Goal: Information Seeking & Learning: Understand process/instructions

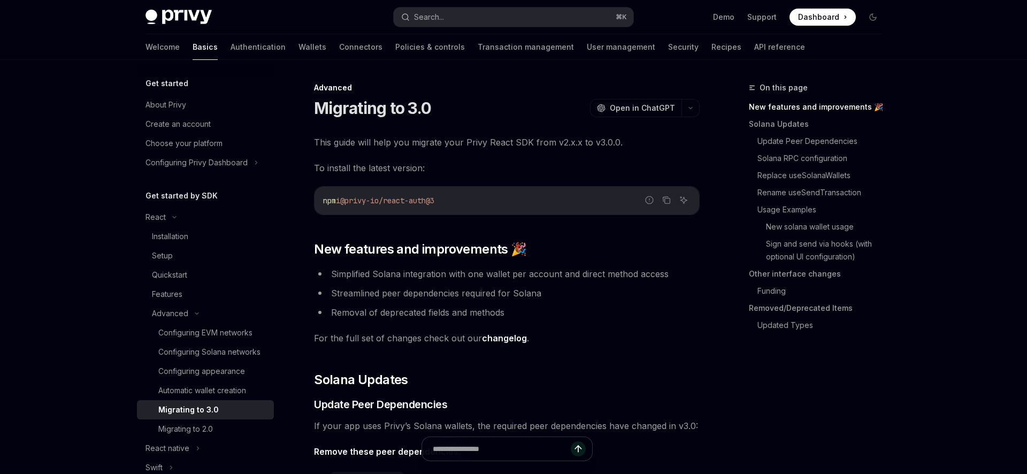
type textarea "*"
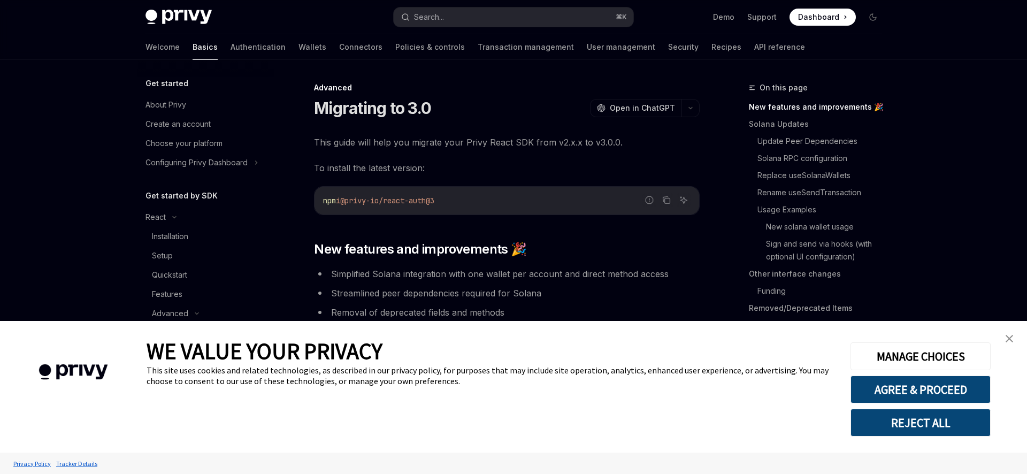
click at [1009, 341] on img "close banner" at bounding box center [1009, 338] width 7 height 7
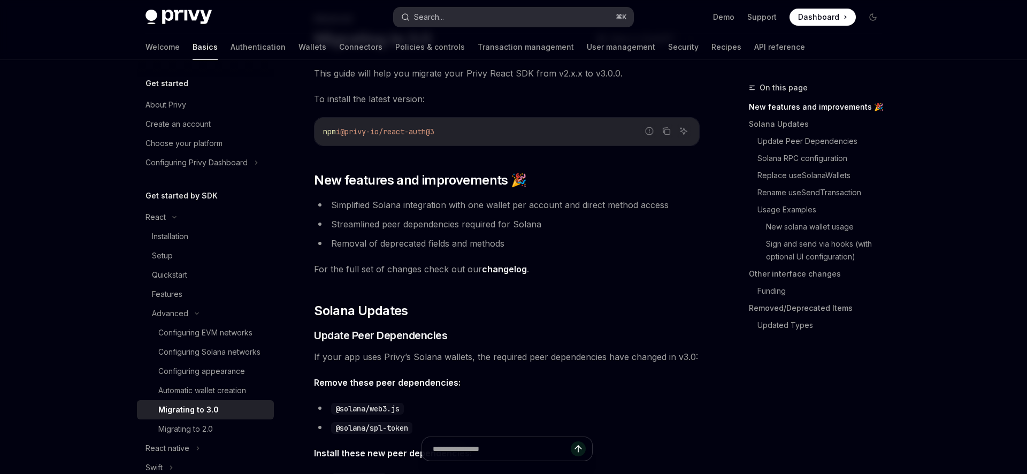
click at [453, 21] on button "Search... ⌘ K" at bounding box center [514, 16] width 240 height 19
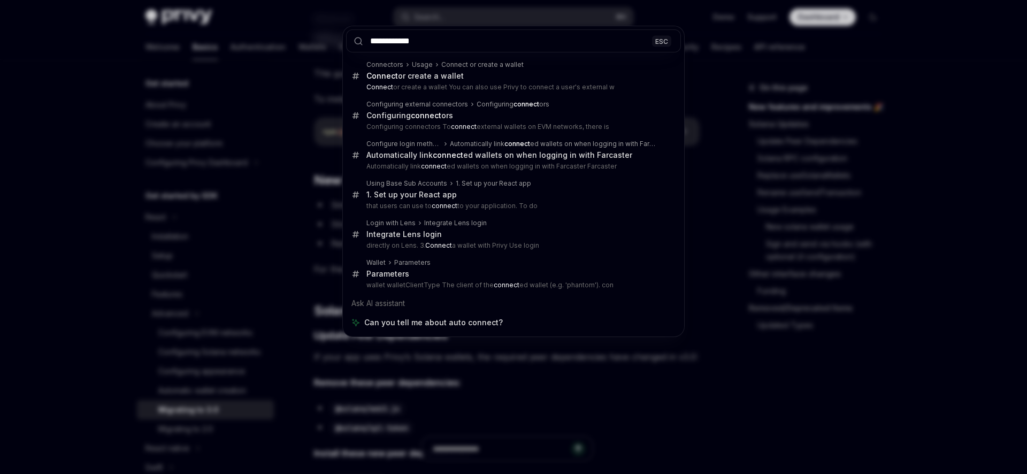
click at [381, 43] on input "**********" at bounding box center [513, 40] width 335 height 23
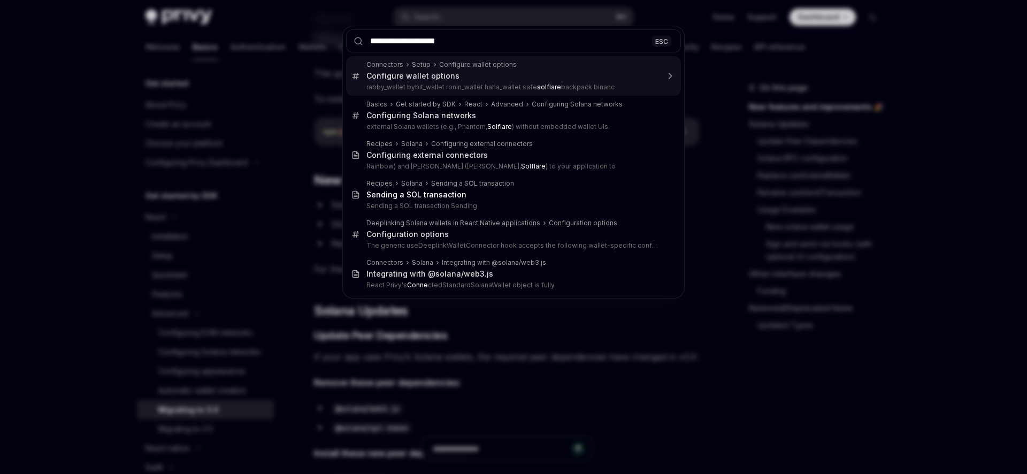
type input "**********"
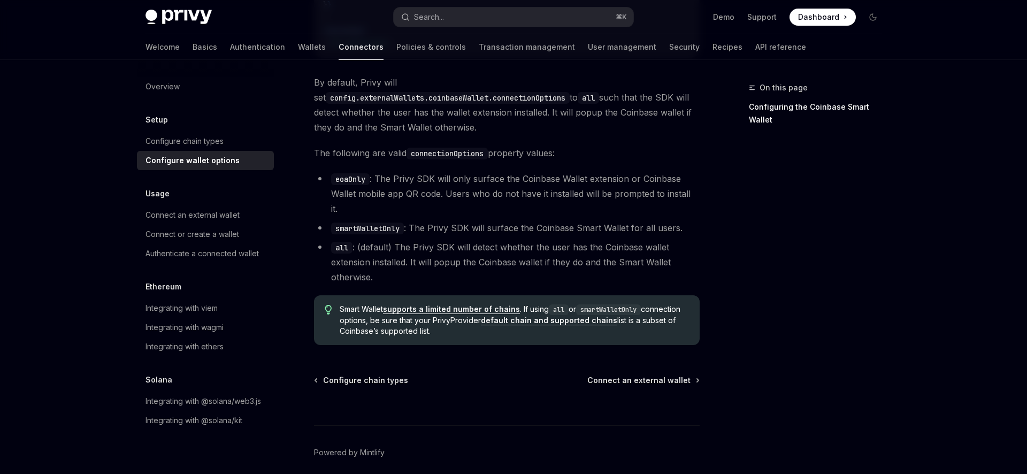
scroll to position [1564, 0]
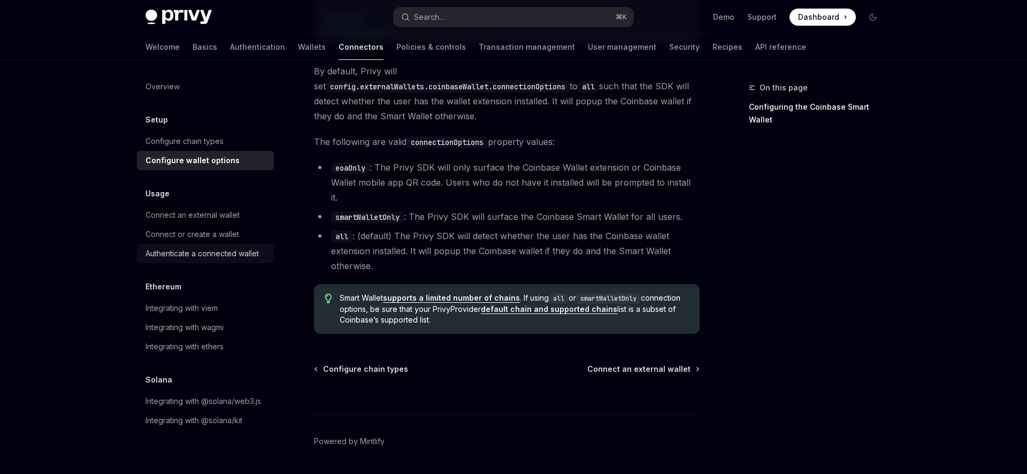
click at [204, 249] on div "Authenticate a connected wallet" at bounding box center [202, 253] width 113 height 13
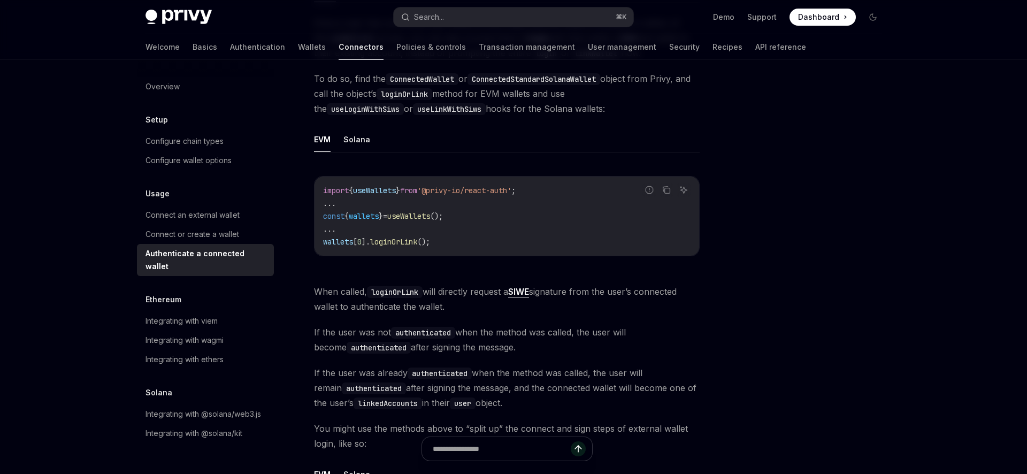
scroll to position [129, 0]
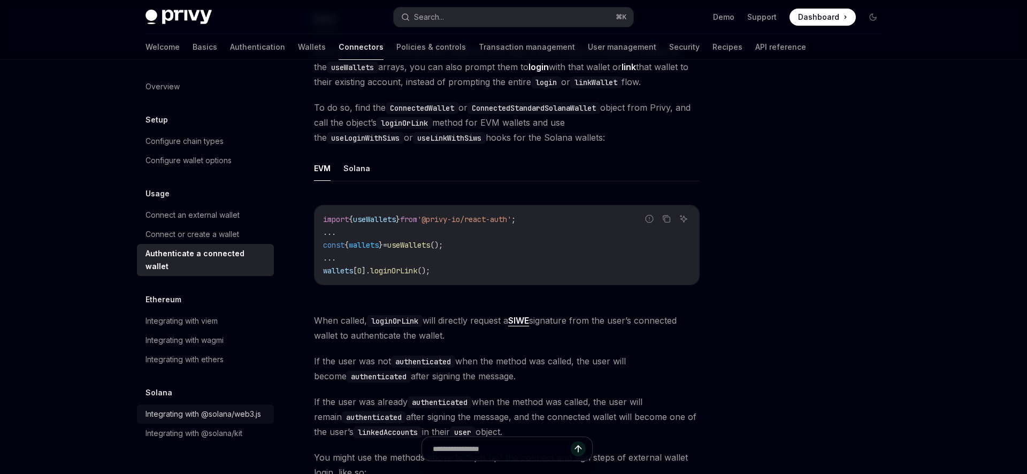
click at [243, 408] on div "Integrating with @solana/web3.js" at bounding box center [204, 414] width 116 height 13
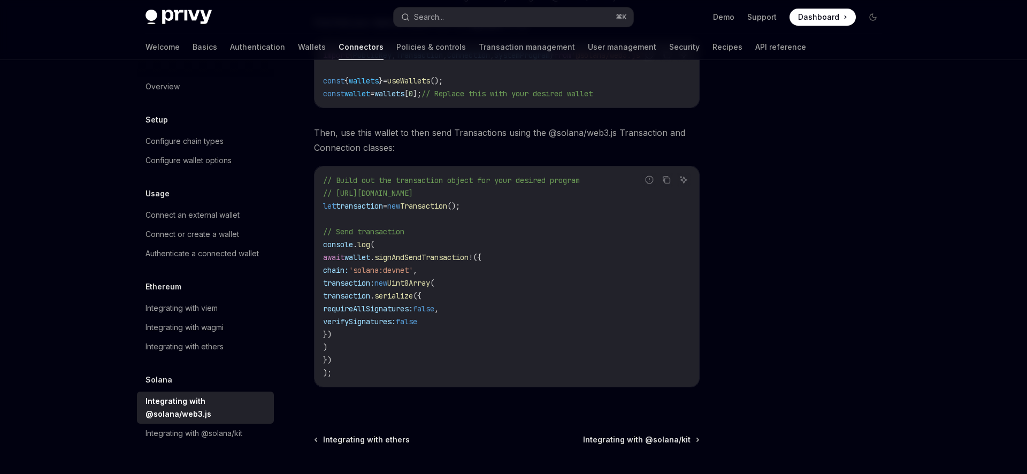
scroll to position [242, 0]
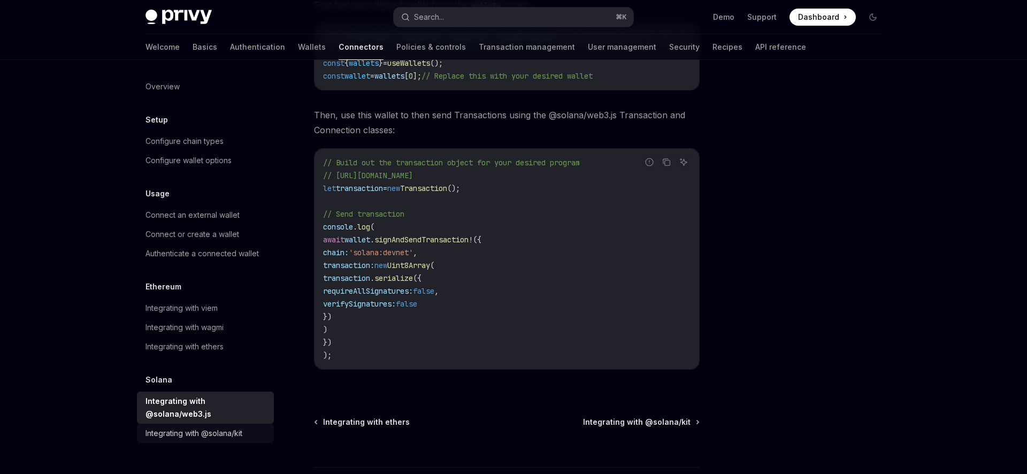
click at [219, 427] on div "Integrating with @solana/kit" at bounding box center [194, 433] width 97 height 13
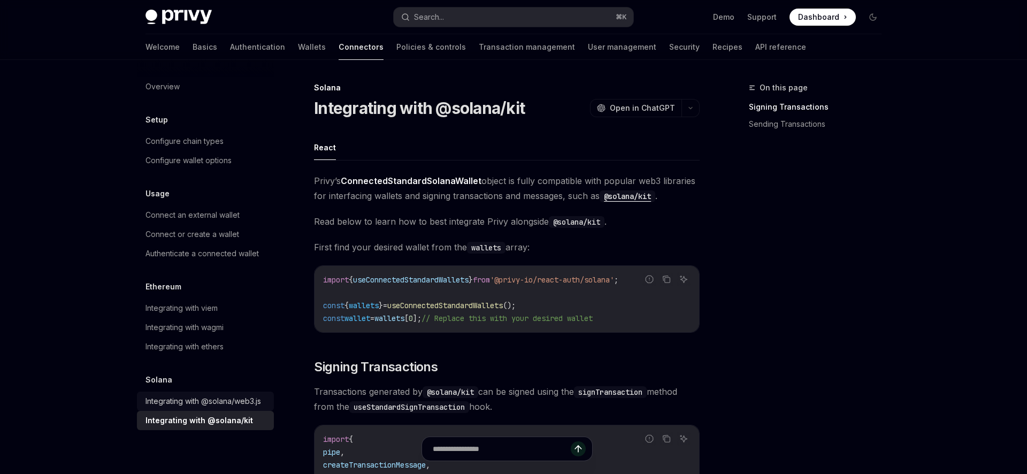
click at [222, 401] on div "Integrating with @solana/web3.js" at bounding box center [204, 401] width 116 height 13
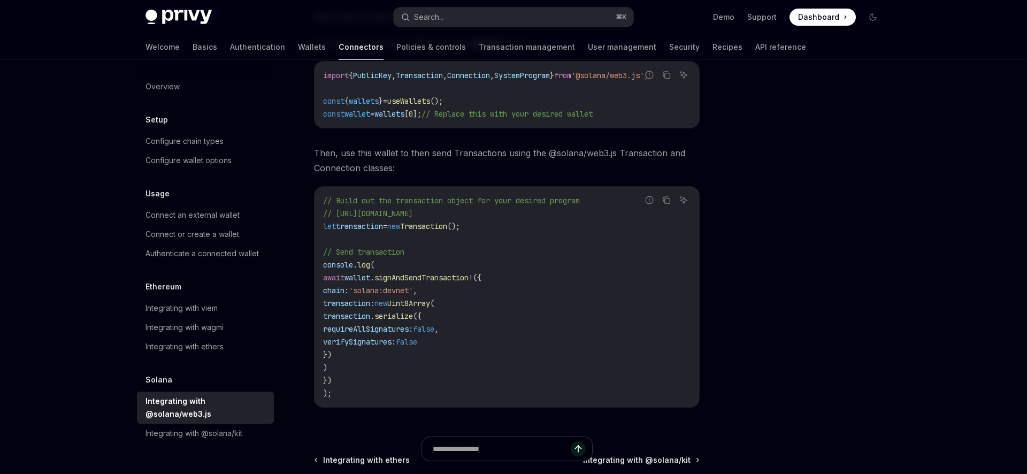
scroll to position [231, 0]
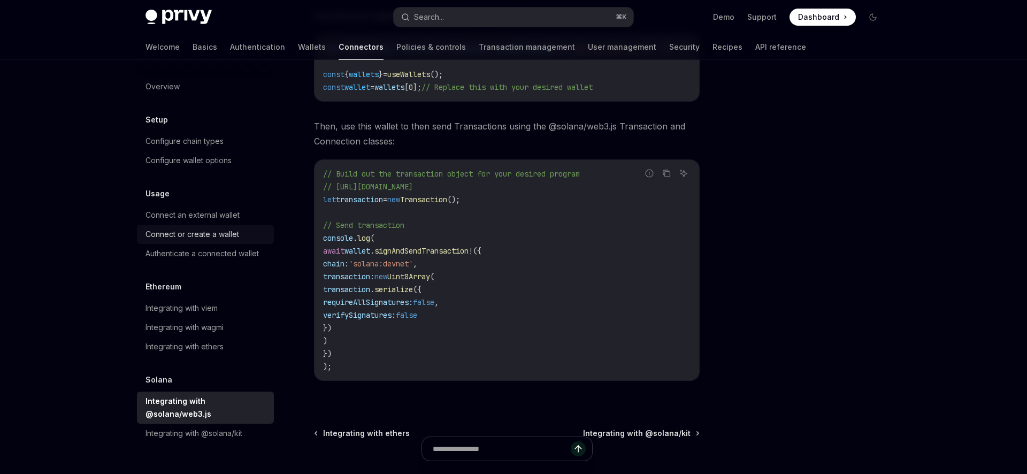
click at [188, 235] on div "Connect or create a wallet" at bounding box center [193, 234] width 94 height 13
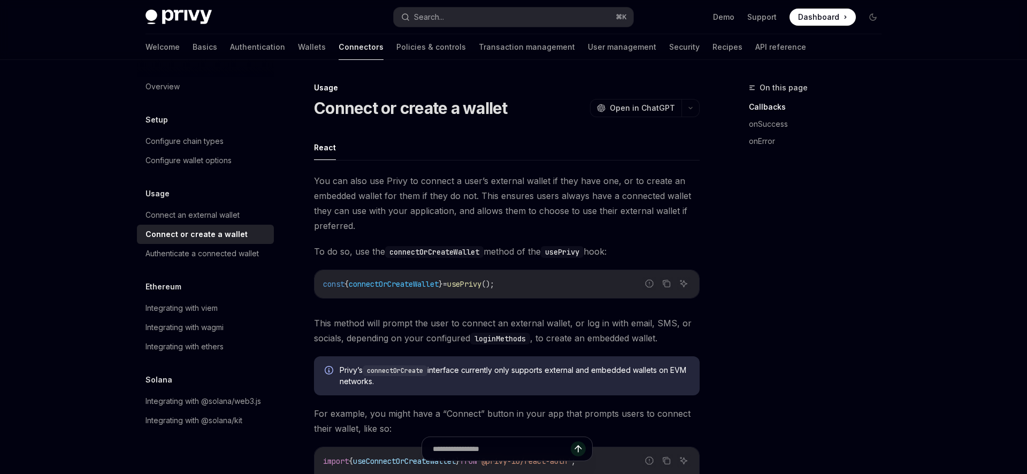
click at [396, 286] on span "connectOrCreateWallet" at bounding box center [394, 284] width 90 height 10
copy span "connectOrCreateWallet"
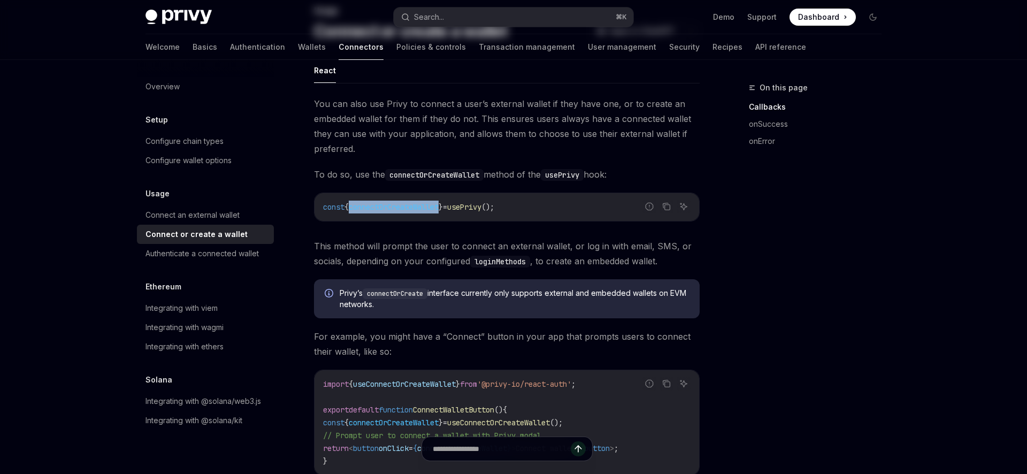
scroll to position [163, 0]
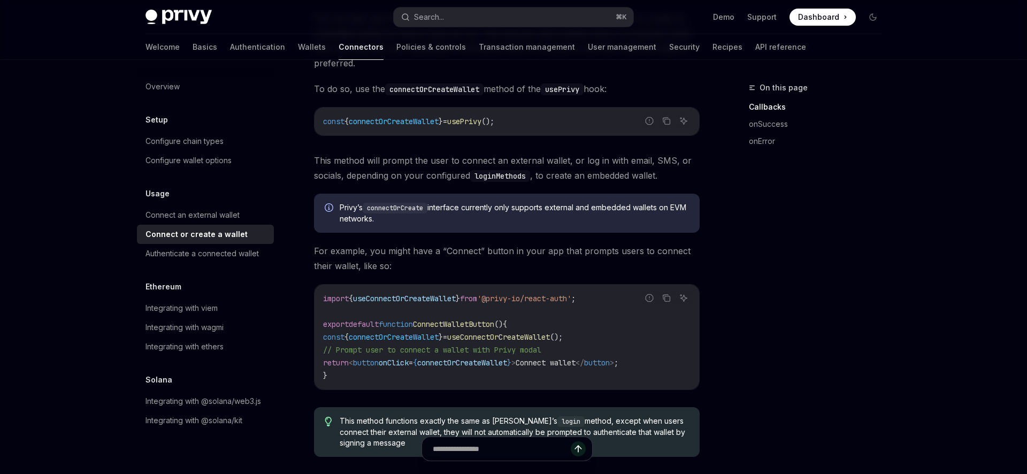
click at [416, 207] on code "connectOrCreate" at bounding box center [395, 208] width 65 height 11
click at [420, 124] on span "connectOrCreateWallet" at bounding box center [394, 122] width 90 height 10
copy span "connectOrCreateWallet"
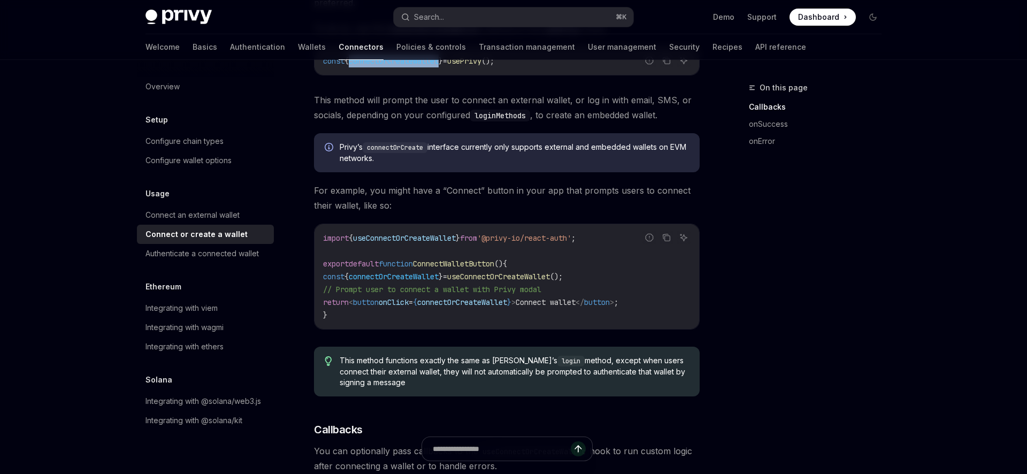
scroll to position [224, 0]
click at [298, 50] on link "Wallets" at bounding box center [312, 47] width 28 height 26
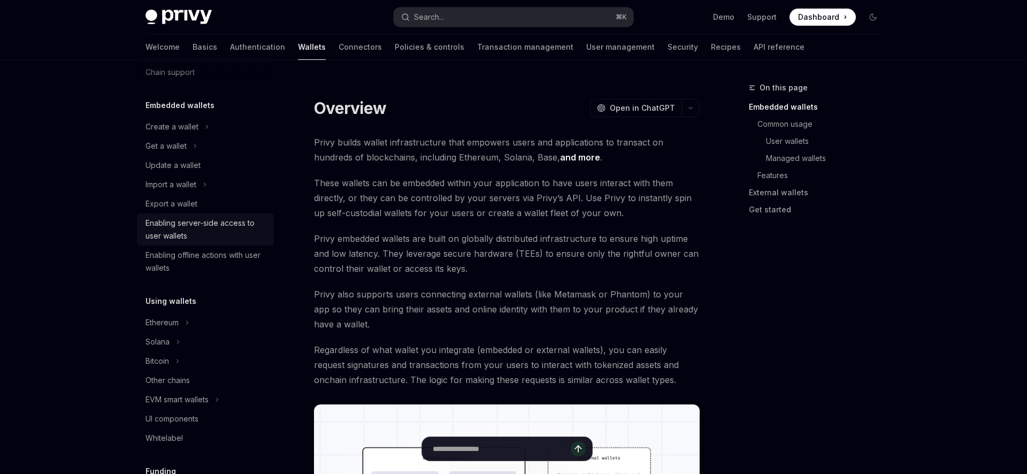
scroll to position [43, 0]
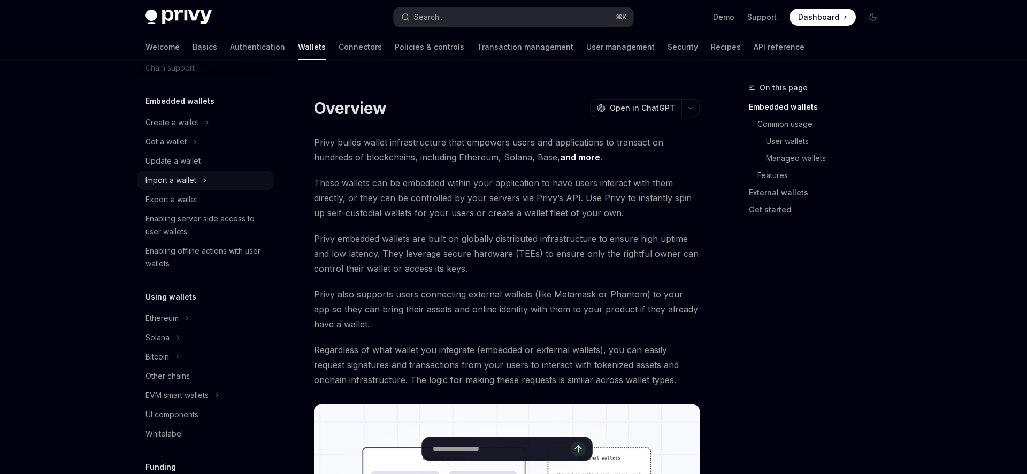
click at [184, 179] on div "Import a wallet" at bounding box center [171, 180] width 51 height 13
type textarea "*"
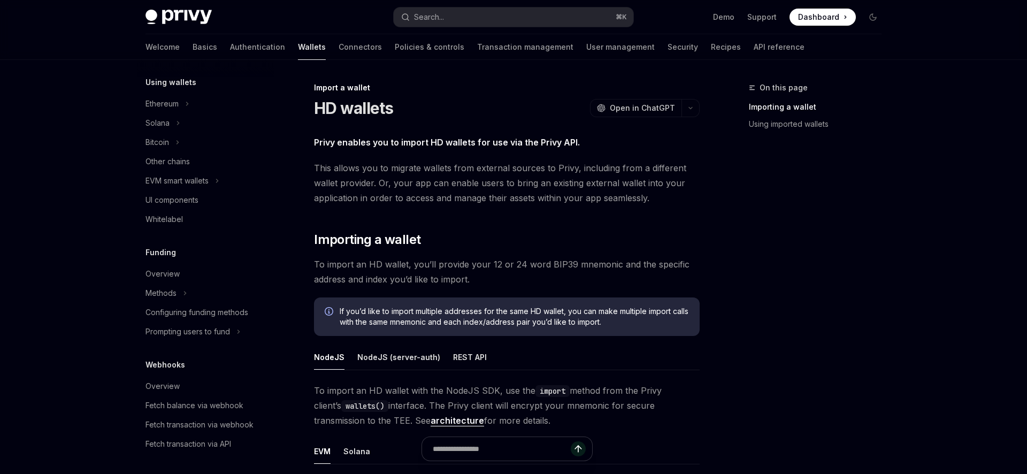
scroll to position [501, 0]
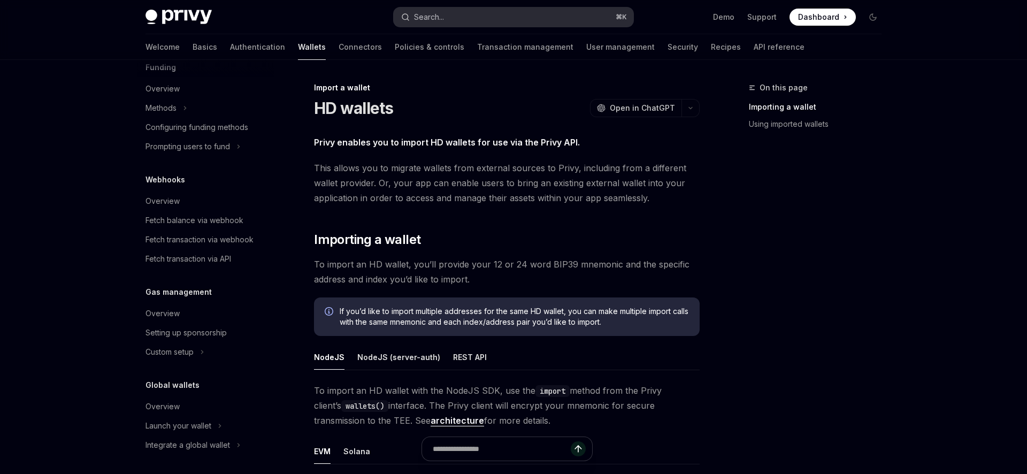
click at [438, 17] on div "Search..." at bounding box center [429, 17] width 30 height 13
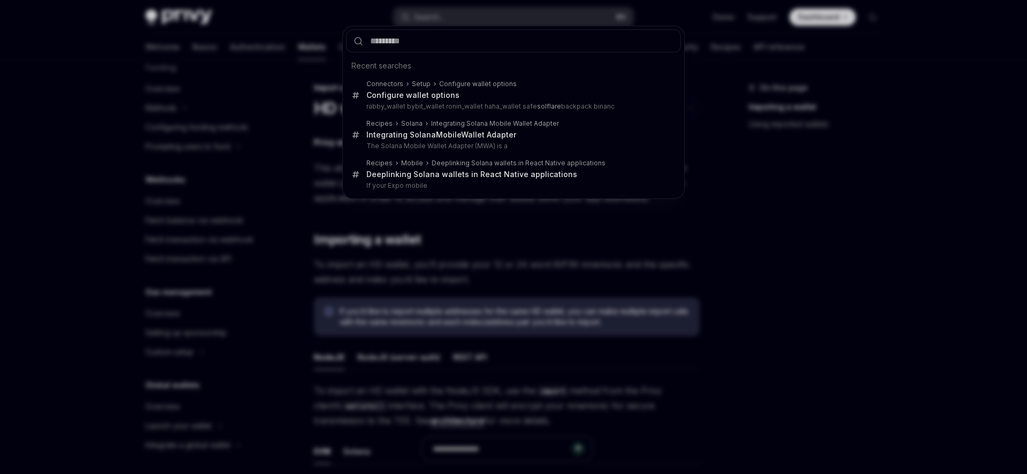
type input "**********"
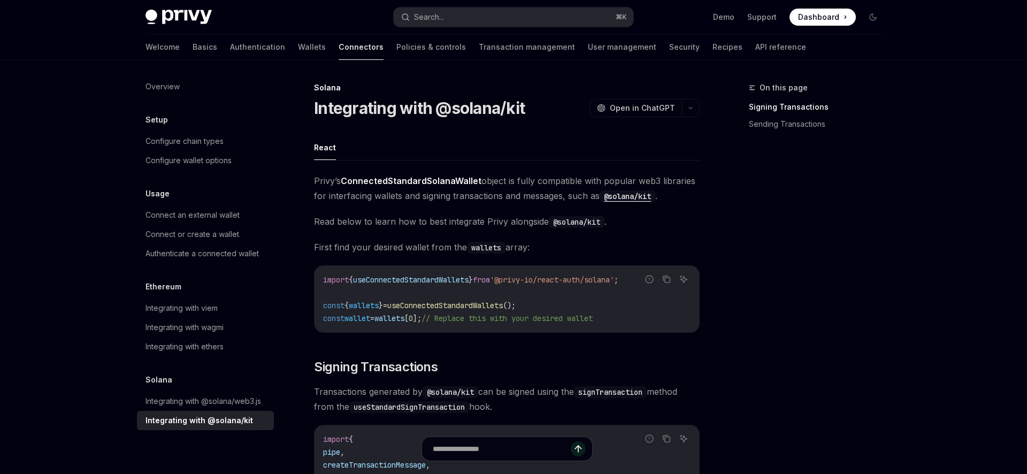
type textarea "*"
click at [431, 15] on div "Search..." at bounding box center [429, 17] width 30 height 13
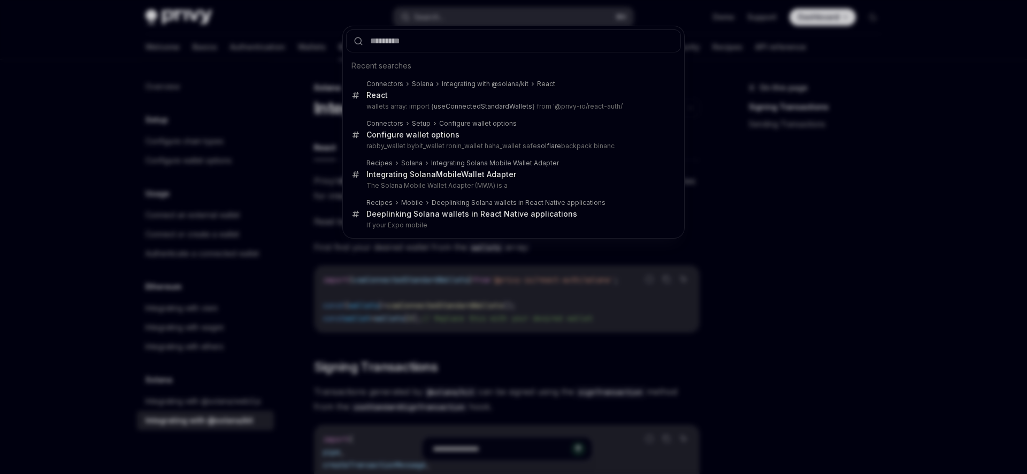
type input "**********"
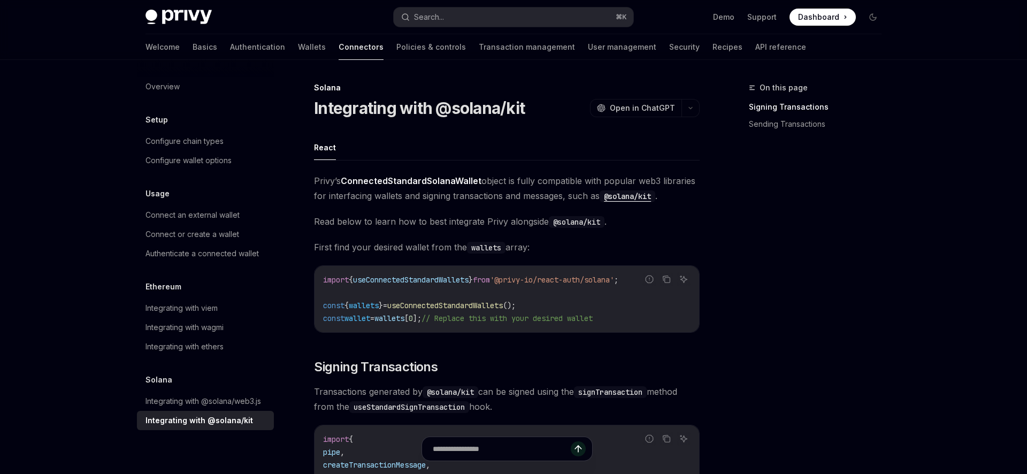
type textarea "*"
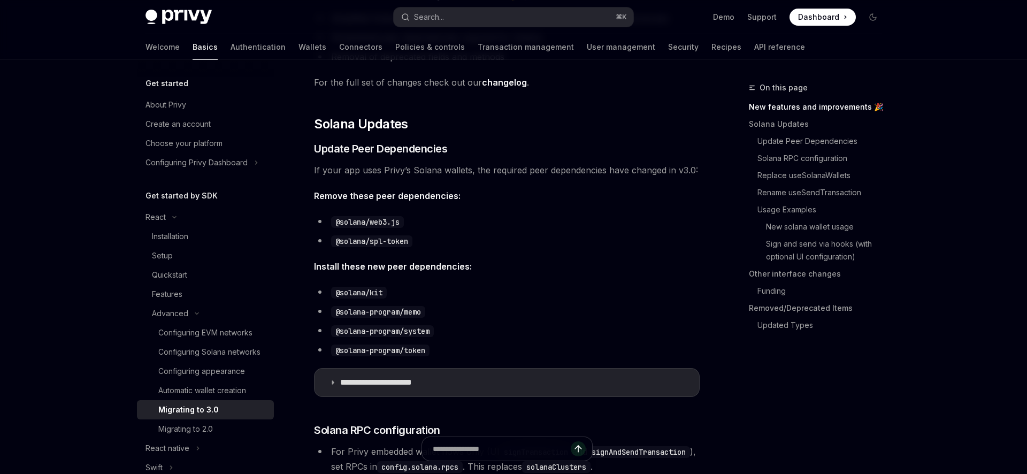
scroll to position [281, 0]
